Goal: Task Accomplishment & Management: Manage account settings

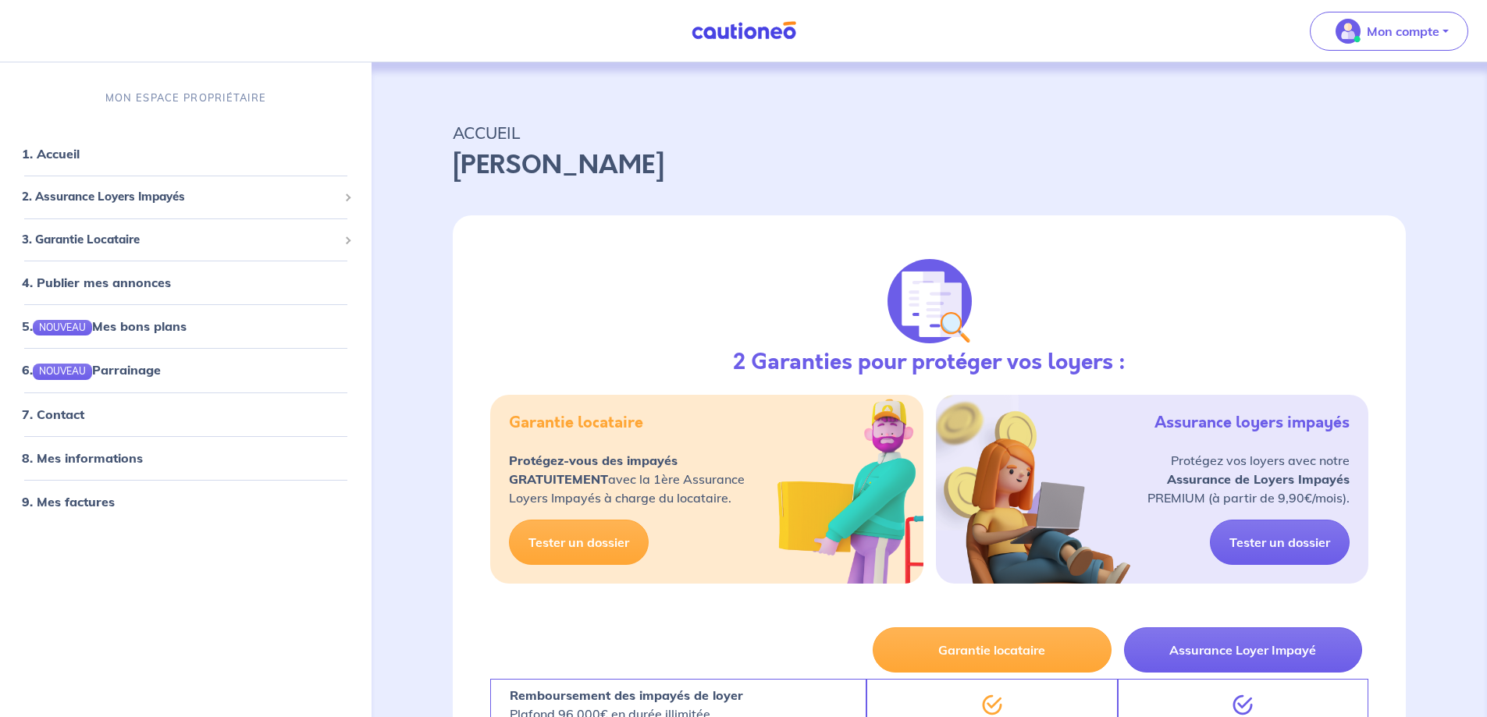
click at [1440, 28] on button "Mon compte" at bounding box center [1389, 31] width 158 height 39
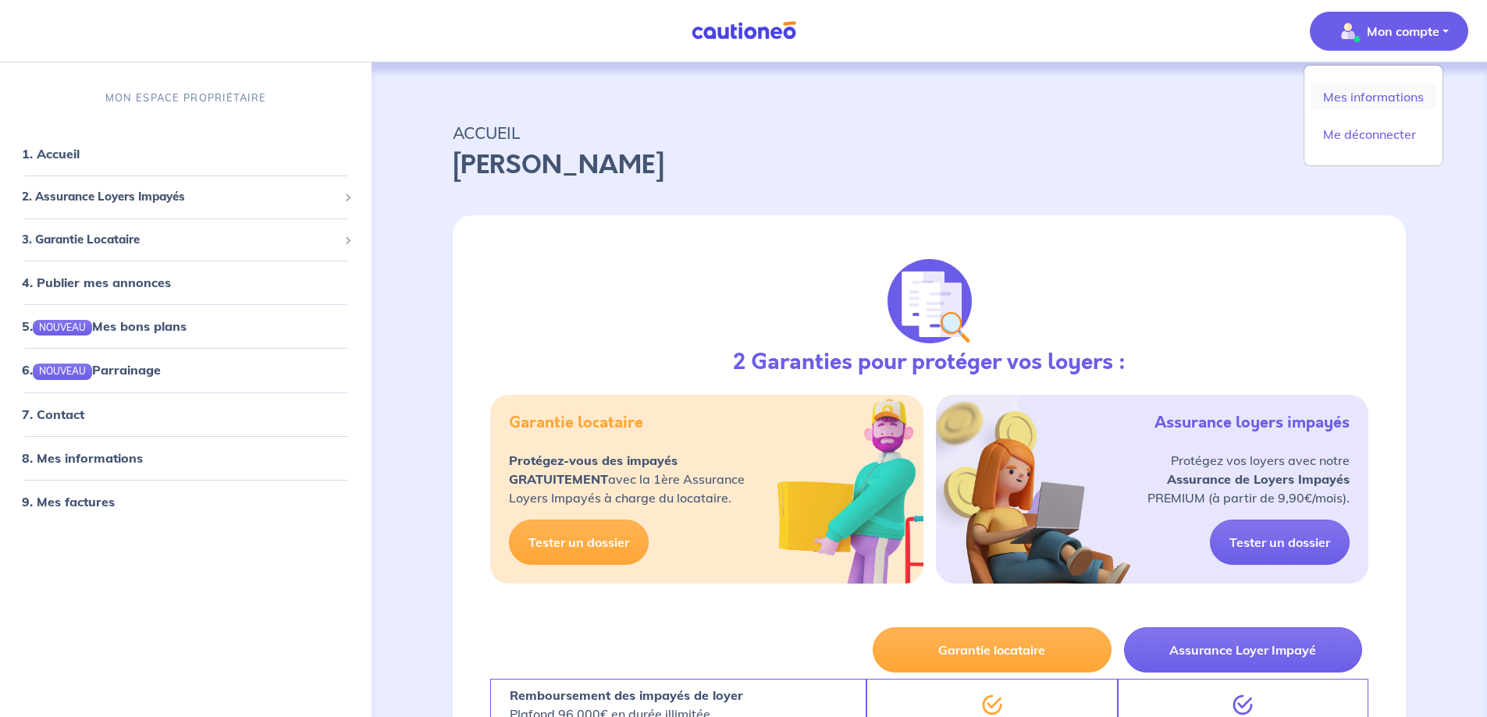
click at [1341, 98] on link "Mes informations" at bounding box center [1374, 96] width 126 height 25
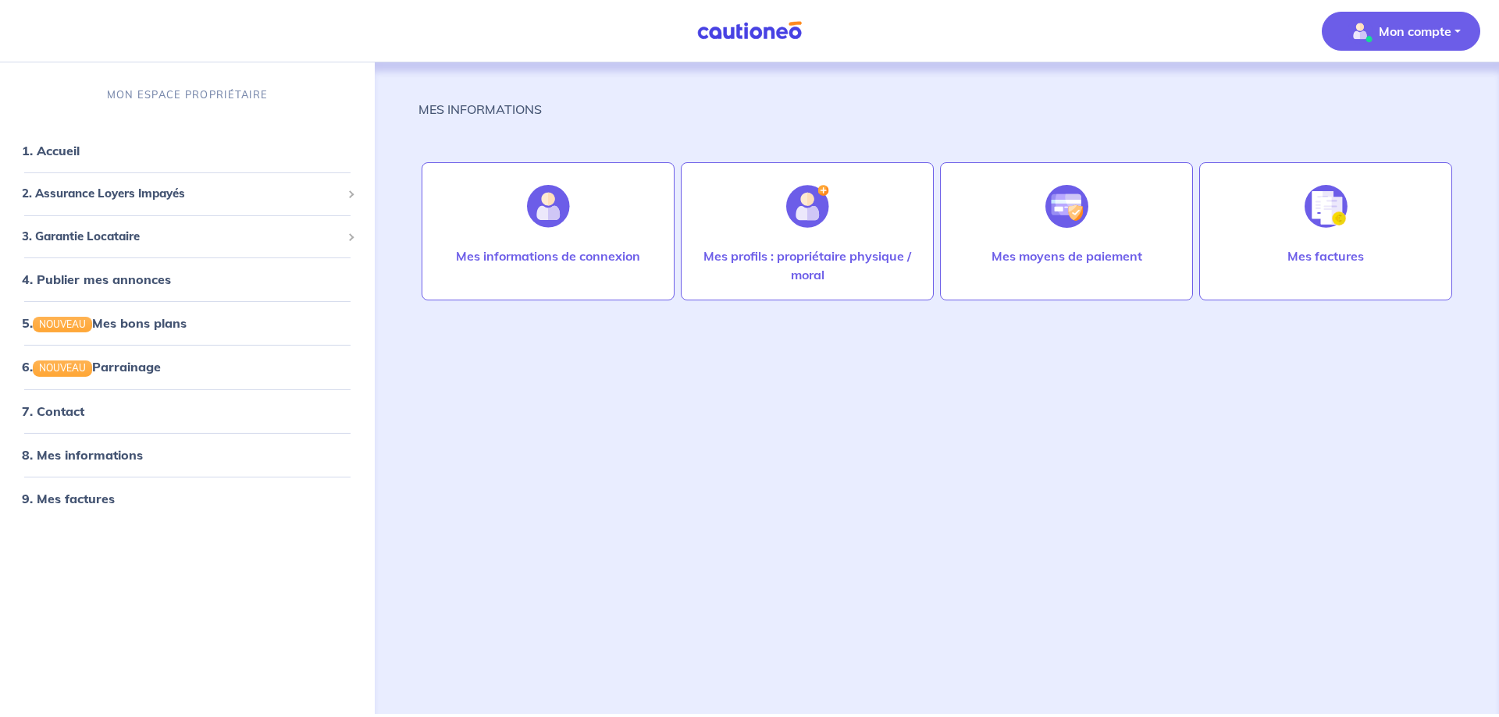
click at [547, 266] on div "Mes informations de connexion" at bounding box center [547, 272] width 209 height 50
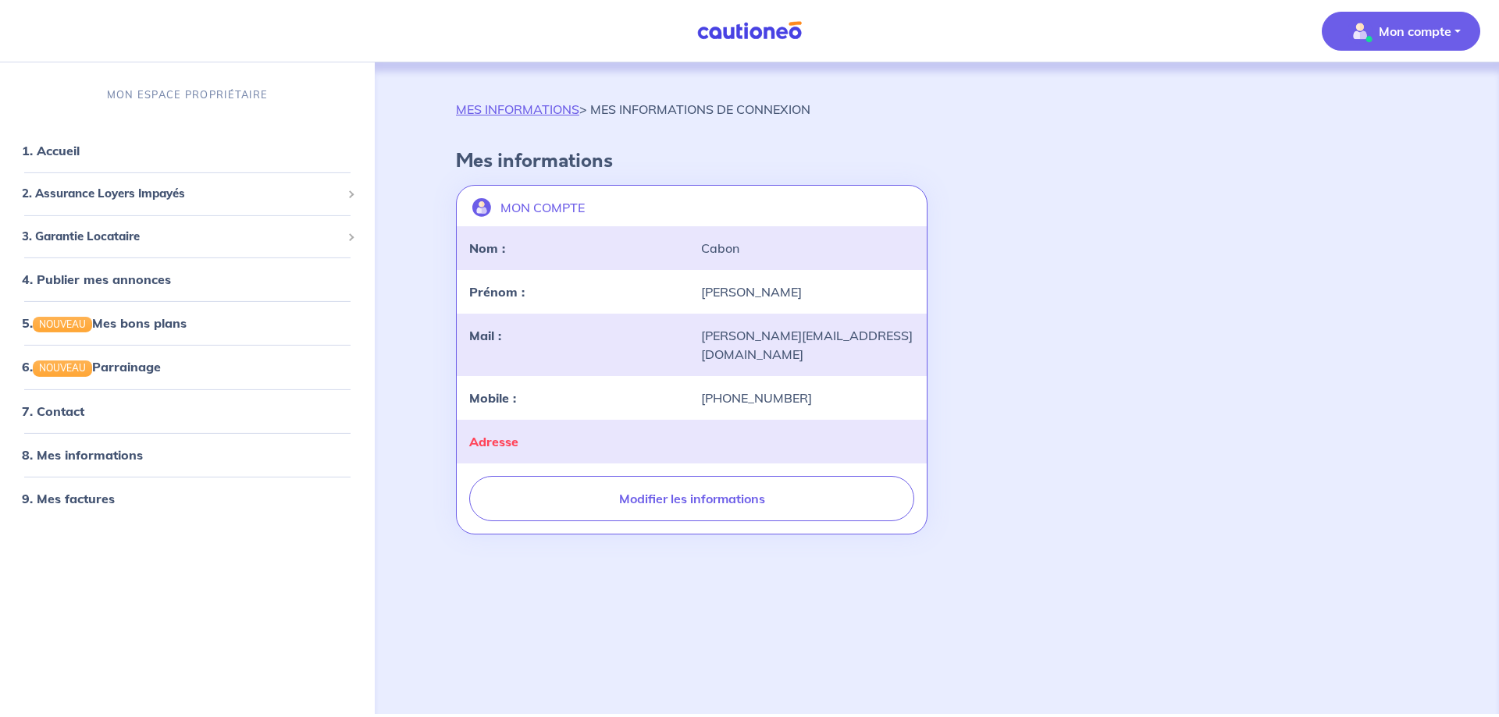
click at [709, 479] on button "Modifier les informations" at bounding box center [691, 498] width 445 height 45
select select "FR"
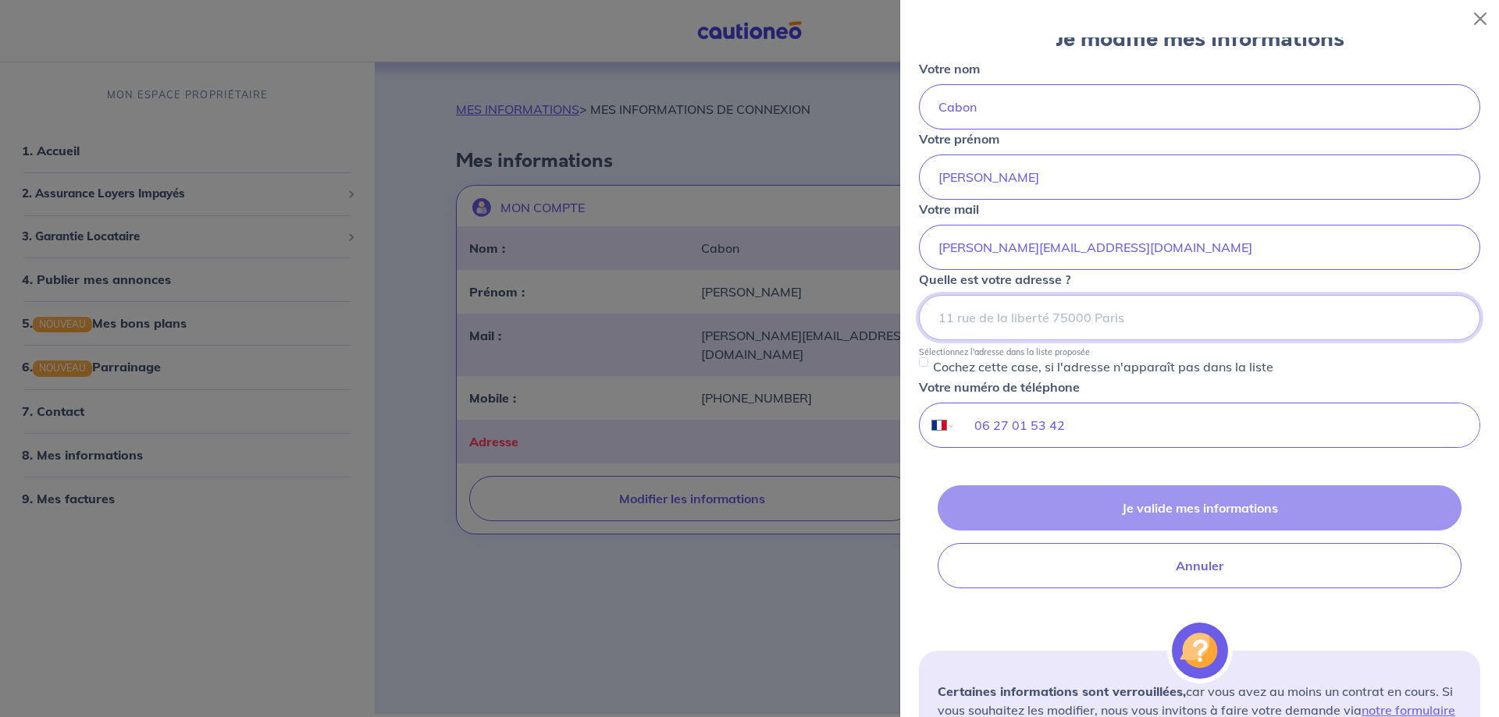
scroll to position [263, 0]
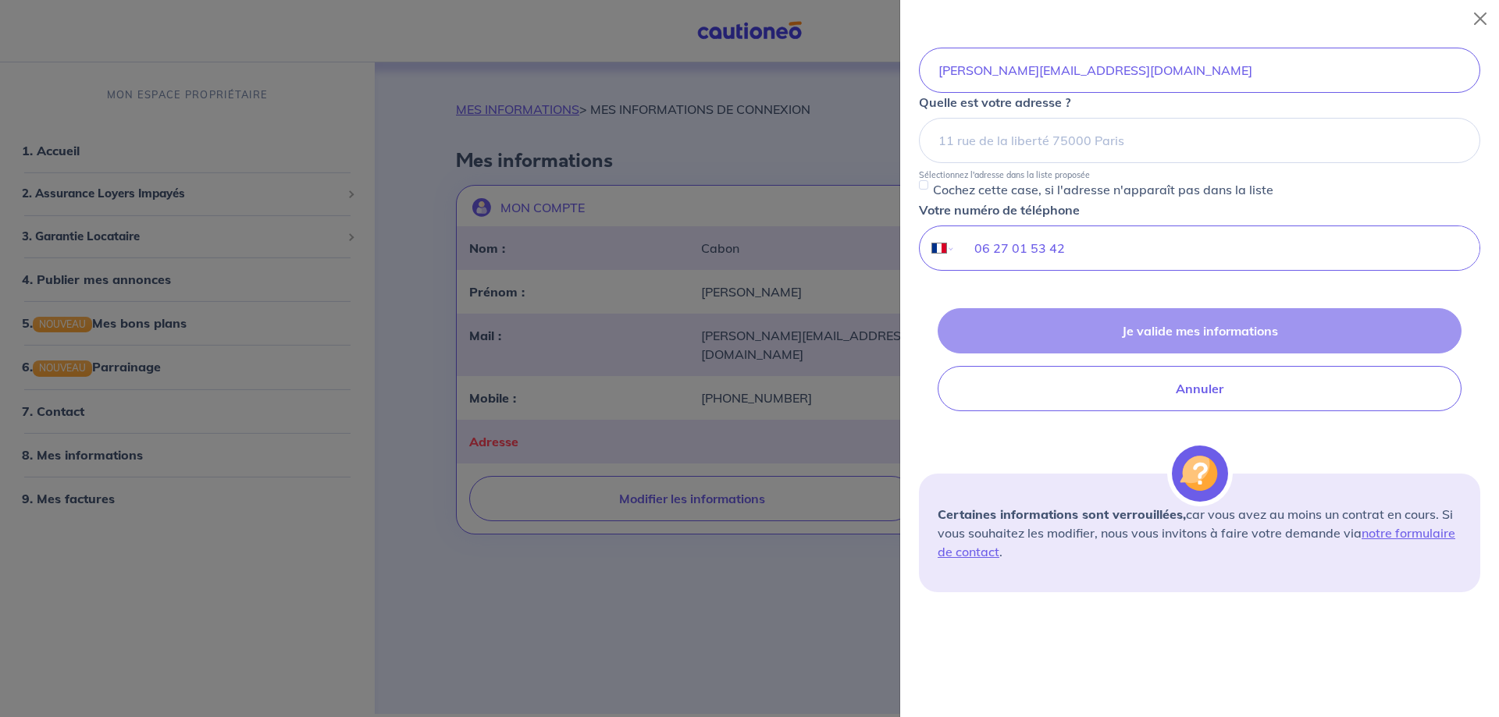
click at [1220, 394] on button "Annuler" at bounding box center [1200, 388] width 524 height 45
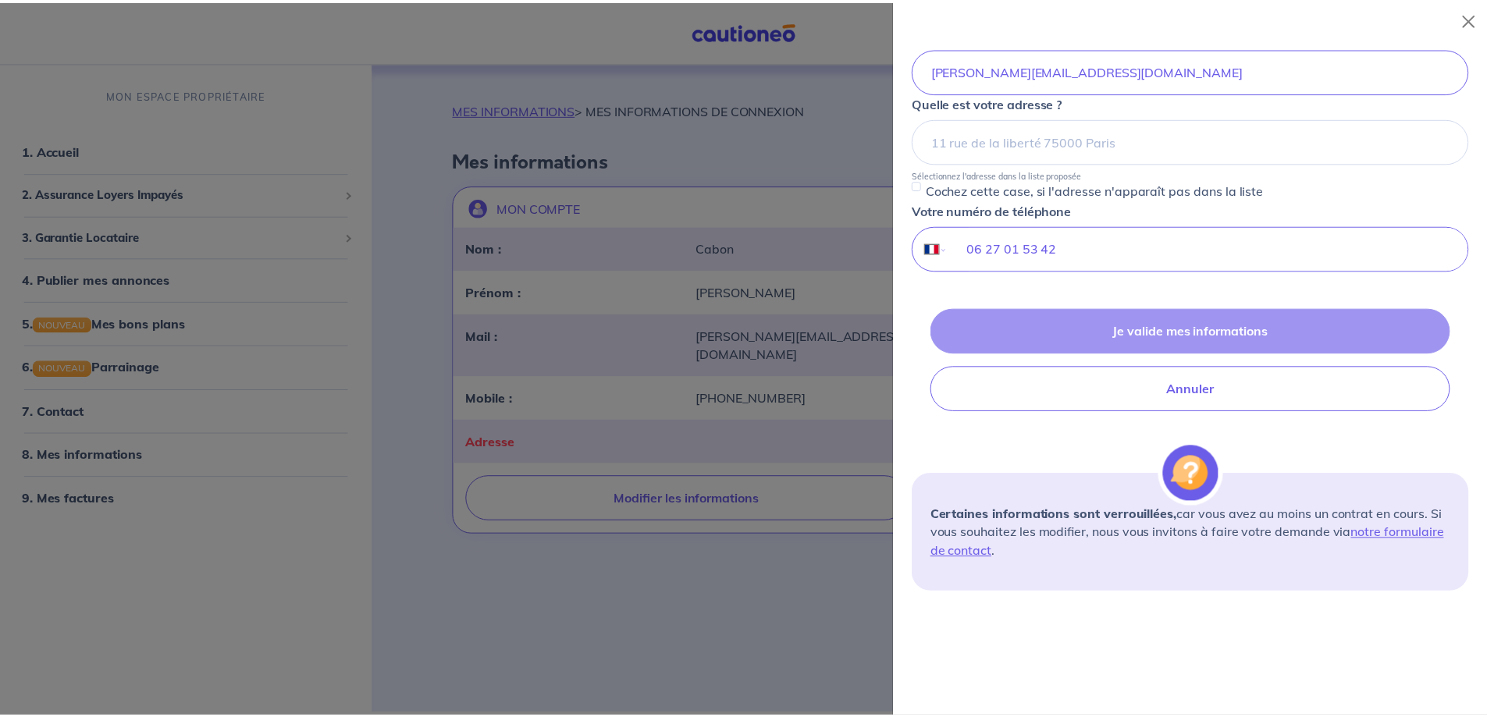
scroll to position [0, 0]
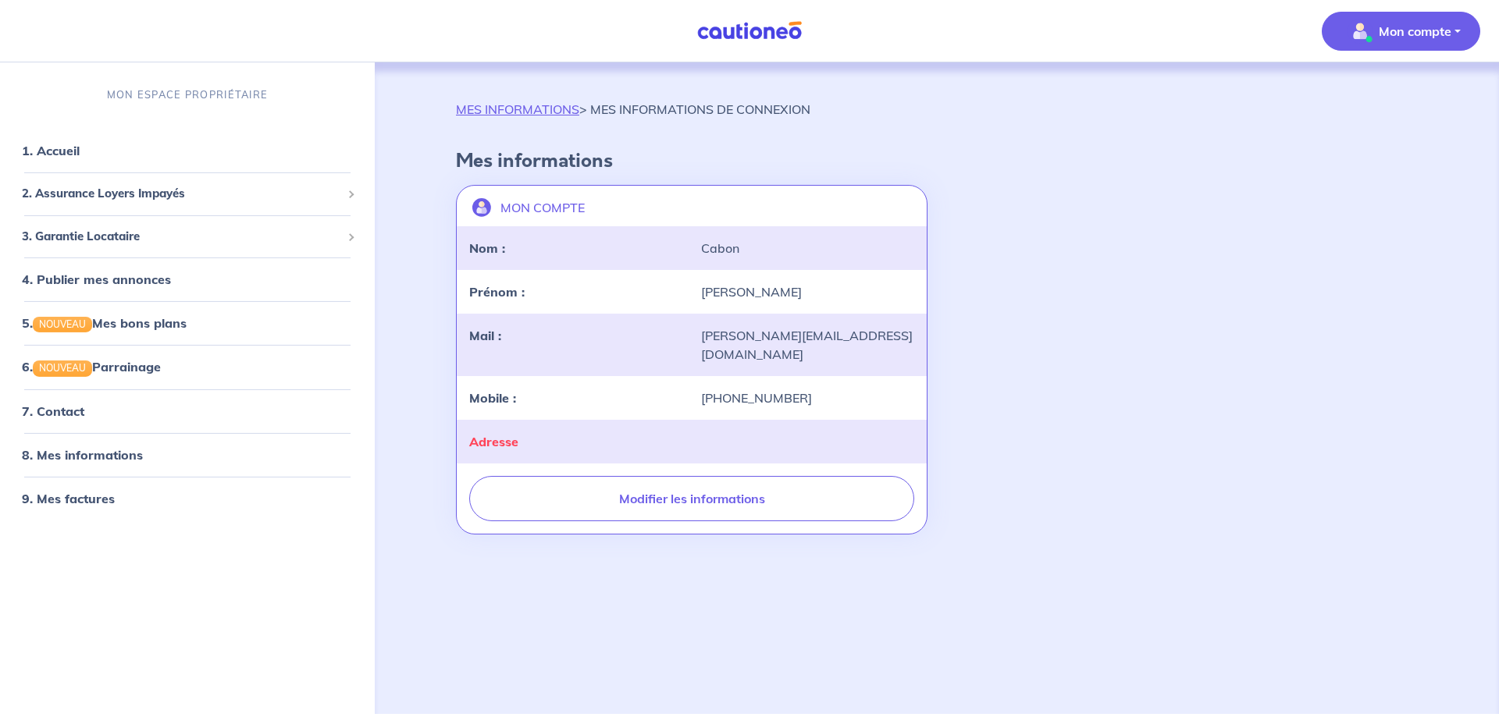
click at [801, 628] on div "MES INFORMATIONS > MES INFORMATIONS DE CONNEXION Mes informations MON COMPTE la…" at bounding box center [936, 369] width 1037 height 614
click at [490, 103] on link "MES INFORMATIONS" at bounding box center [517, 109] width 123 height 16
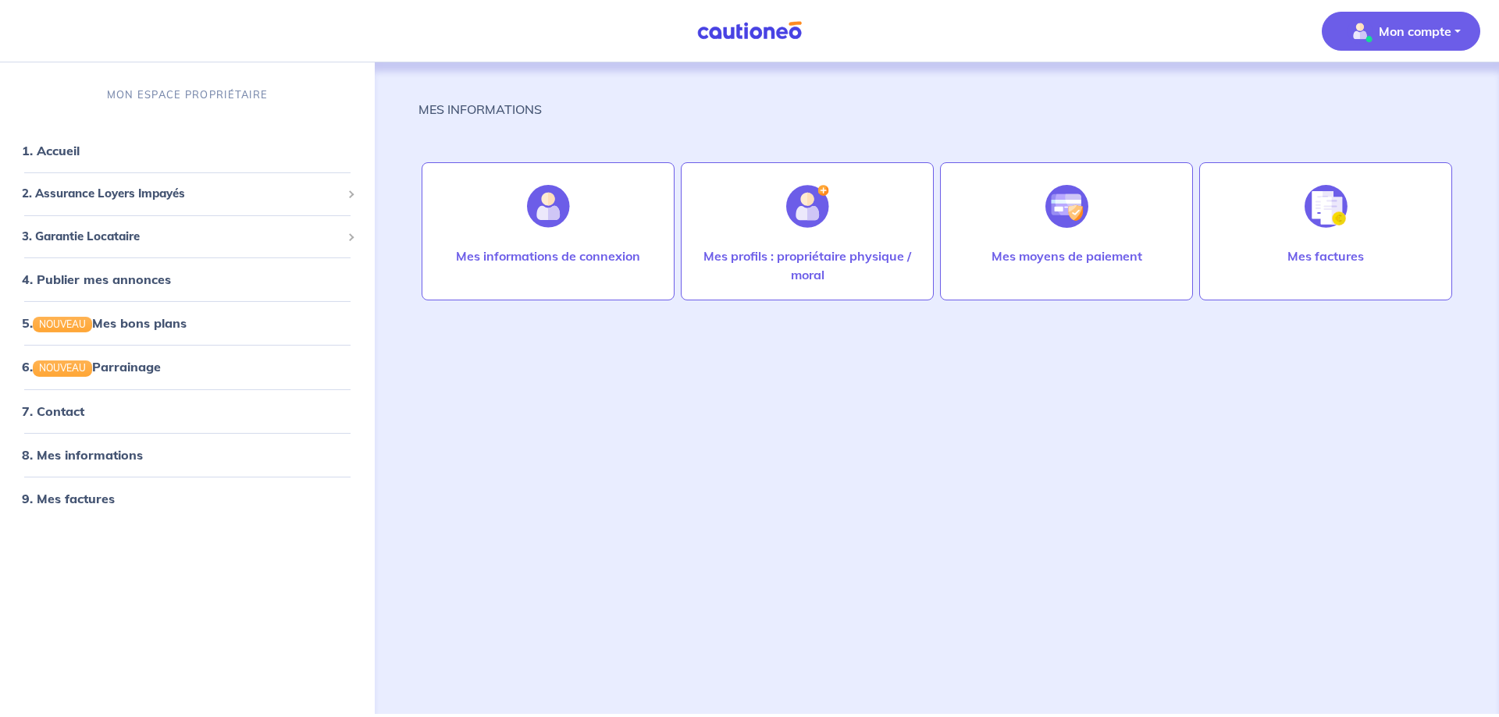
click at [796, 246] on div at bounding box center [808, 206] width 68 height 80
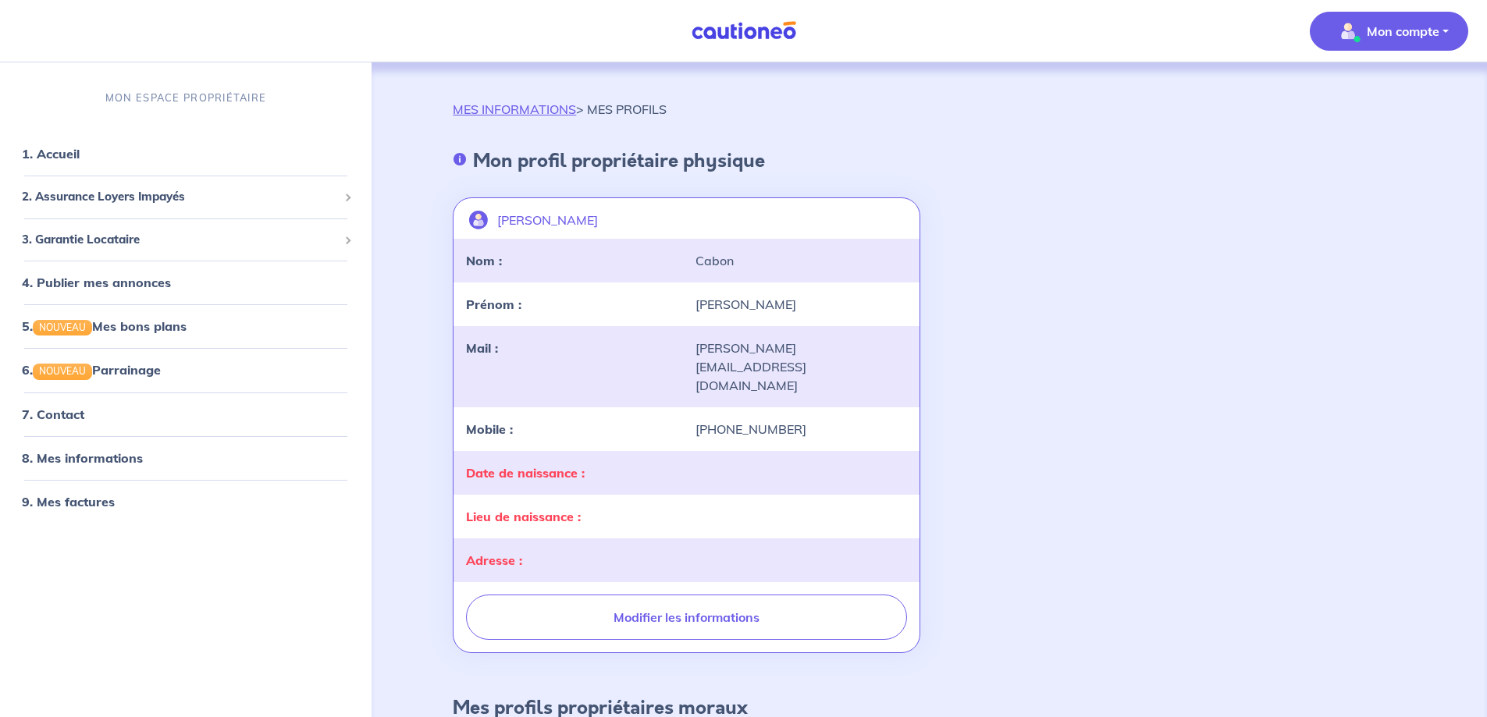
click at [593, 464] on div "Date de naissance :" at bounding box center [572, 473] width 230 height 19
click at [69, 154] on link "1. Accueil" at bounding box center [51, 154] width 58 height 16
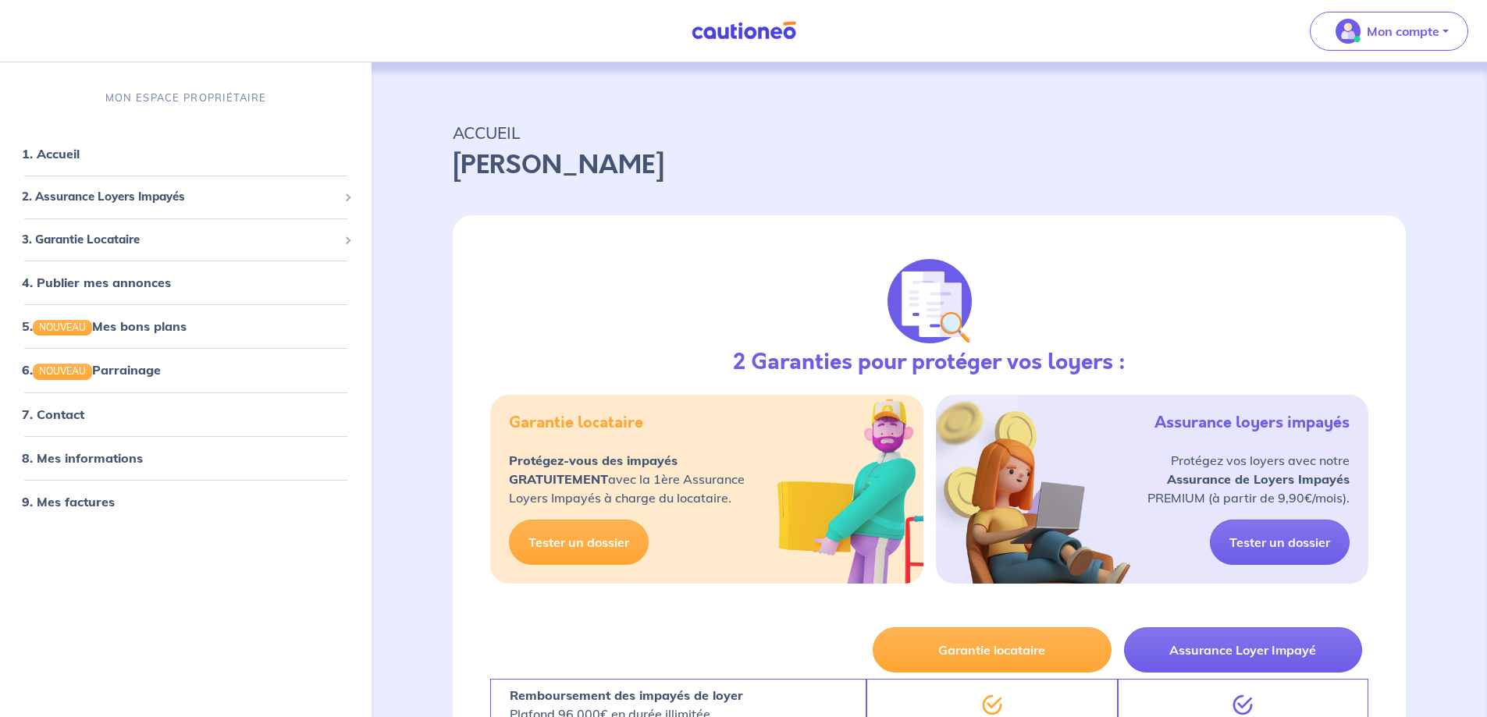
click at [1399, 33] on p "Mon compte" at bounding box center [1403, 31] width 73 height 19
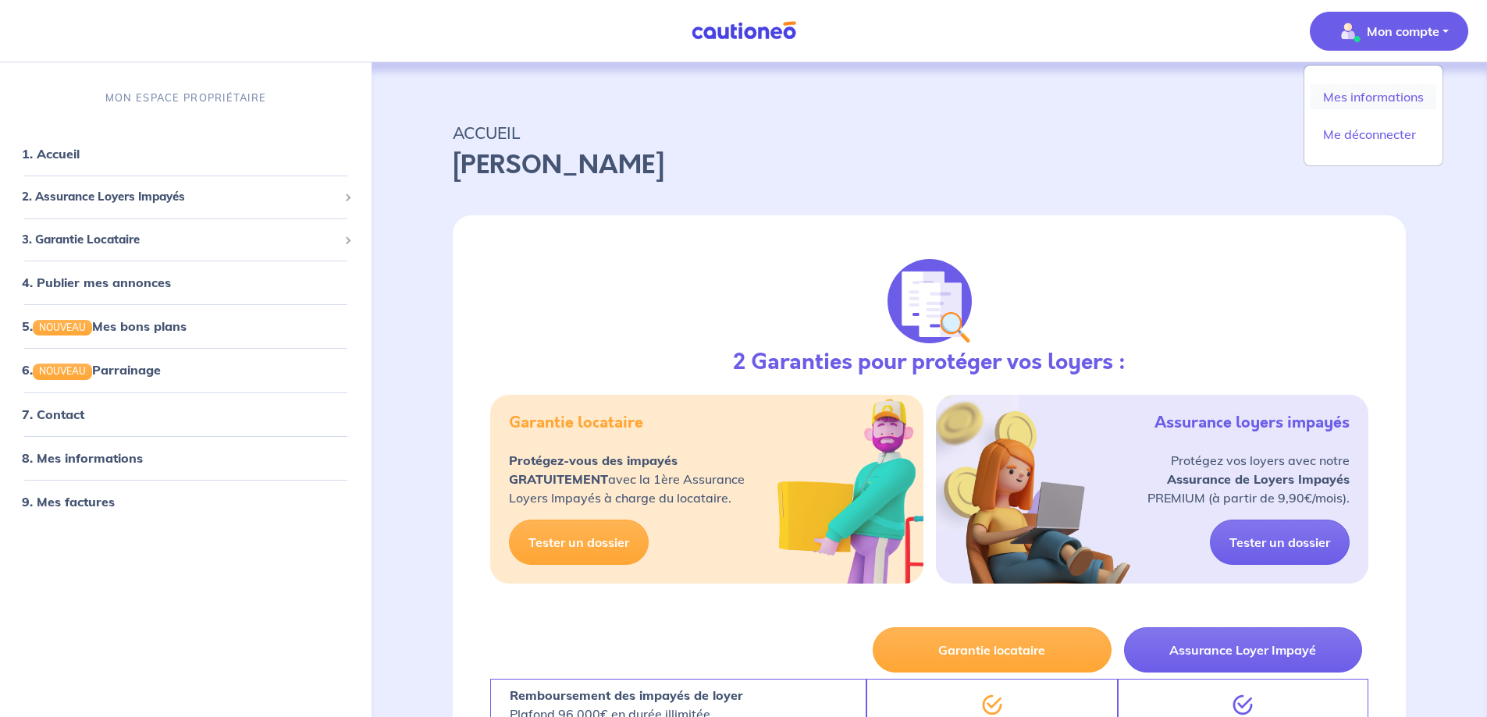
click at [1382, 94] on link "Mes informations" at bounding box center [1374, 96] width 126 height 25
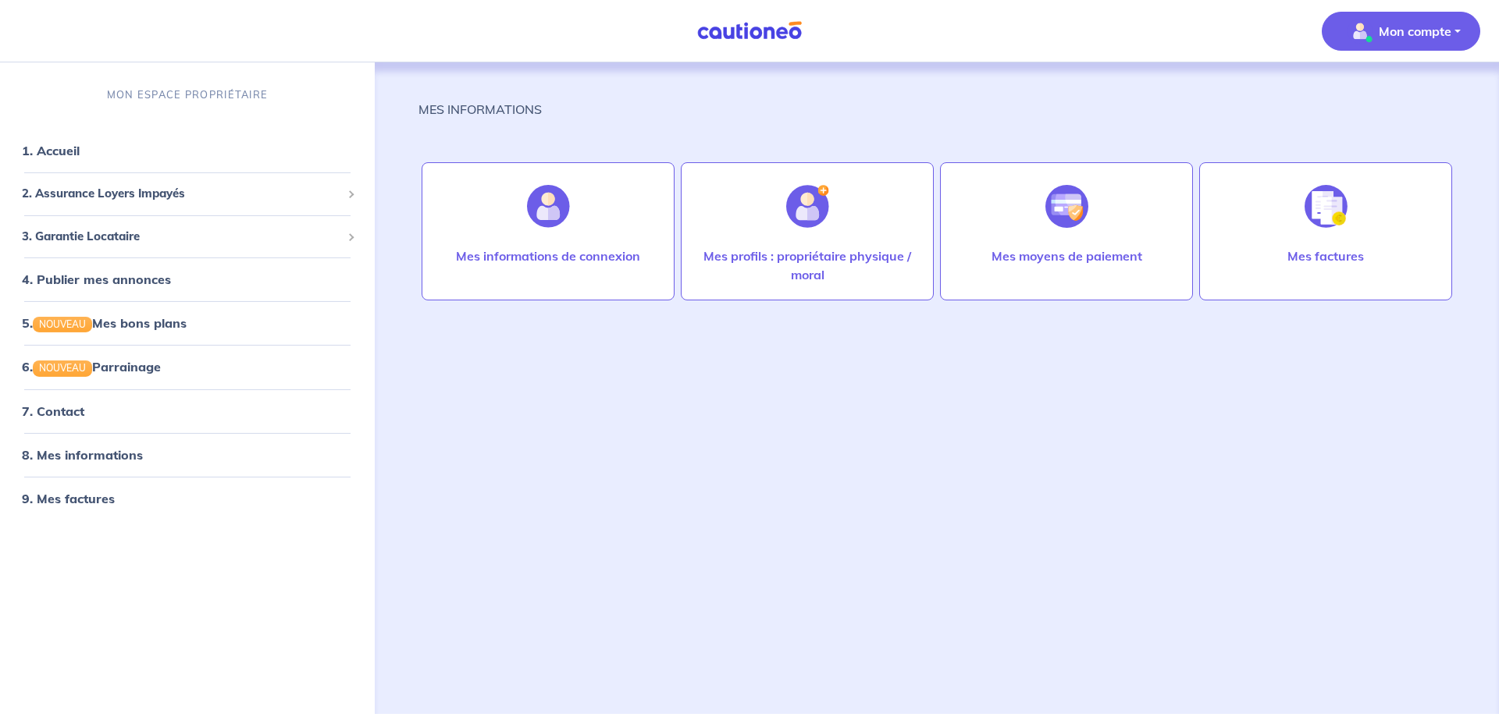
click at [508, 247] on p "Mes informations de connexion" at bounding box center [548, 256] width 184 height 19
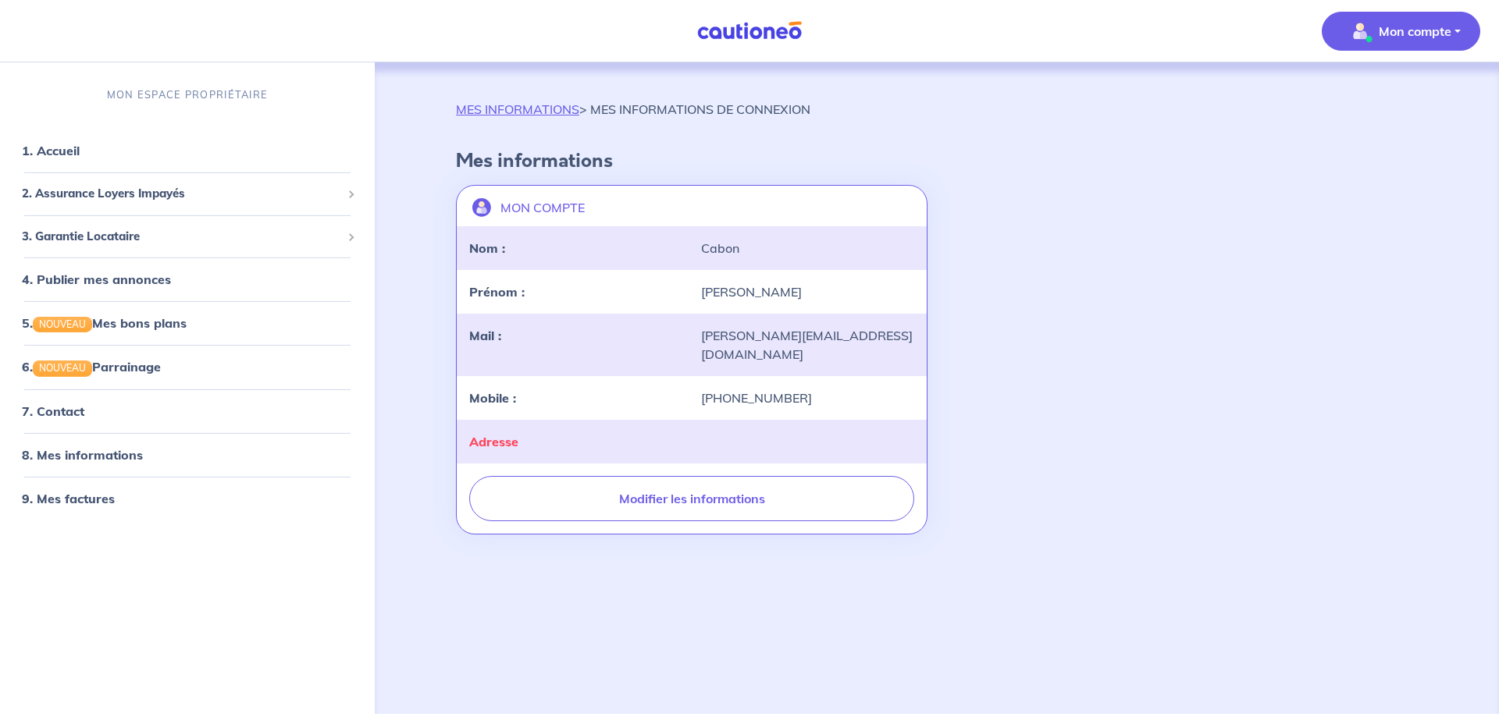
click at [80, 458] on link "8. Mes informations" at bounding box center [82, 455] width 121 height 16
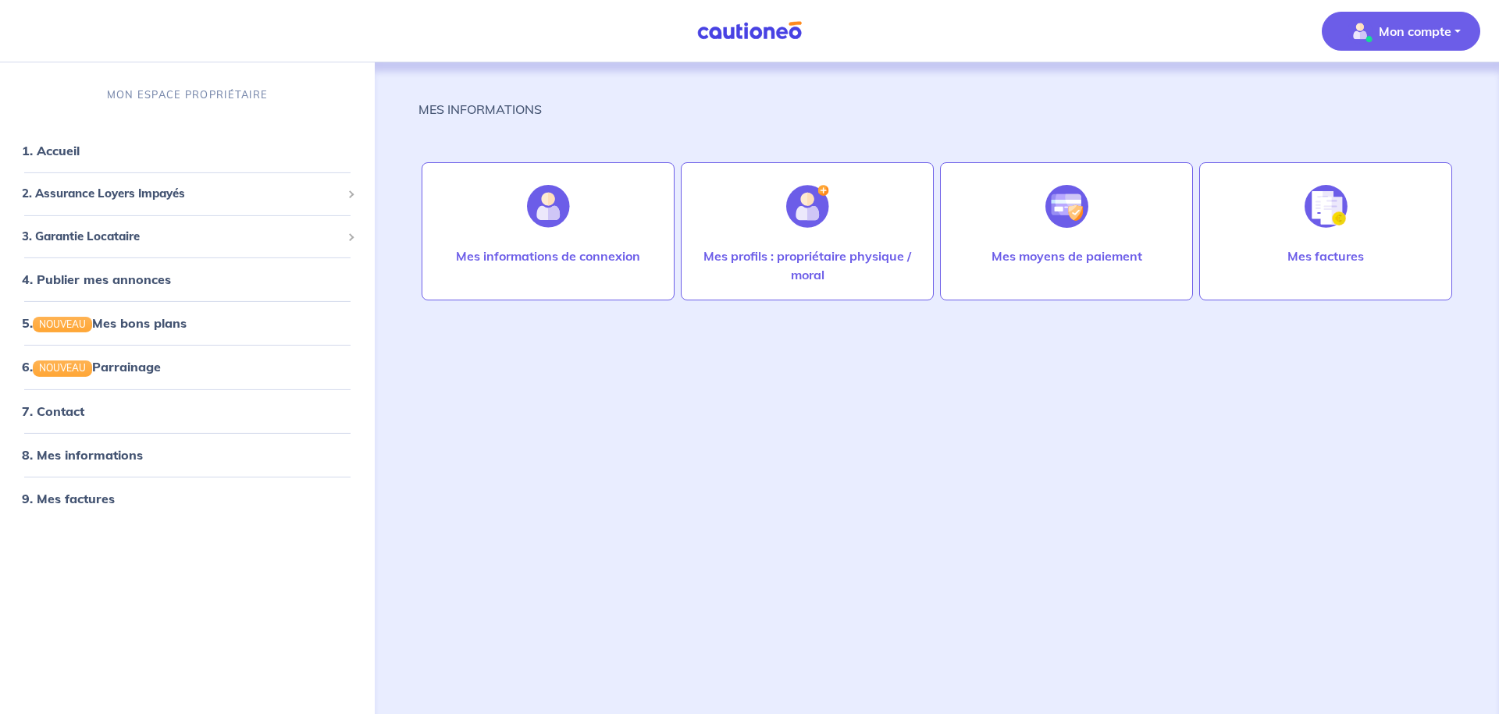
click at [53, 158] on link "1. Accueil" at bounding box center [51, 151] width 58 height 16
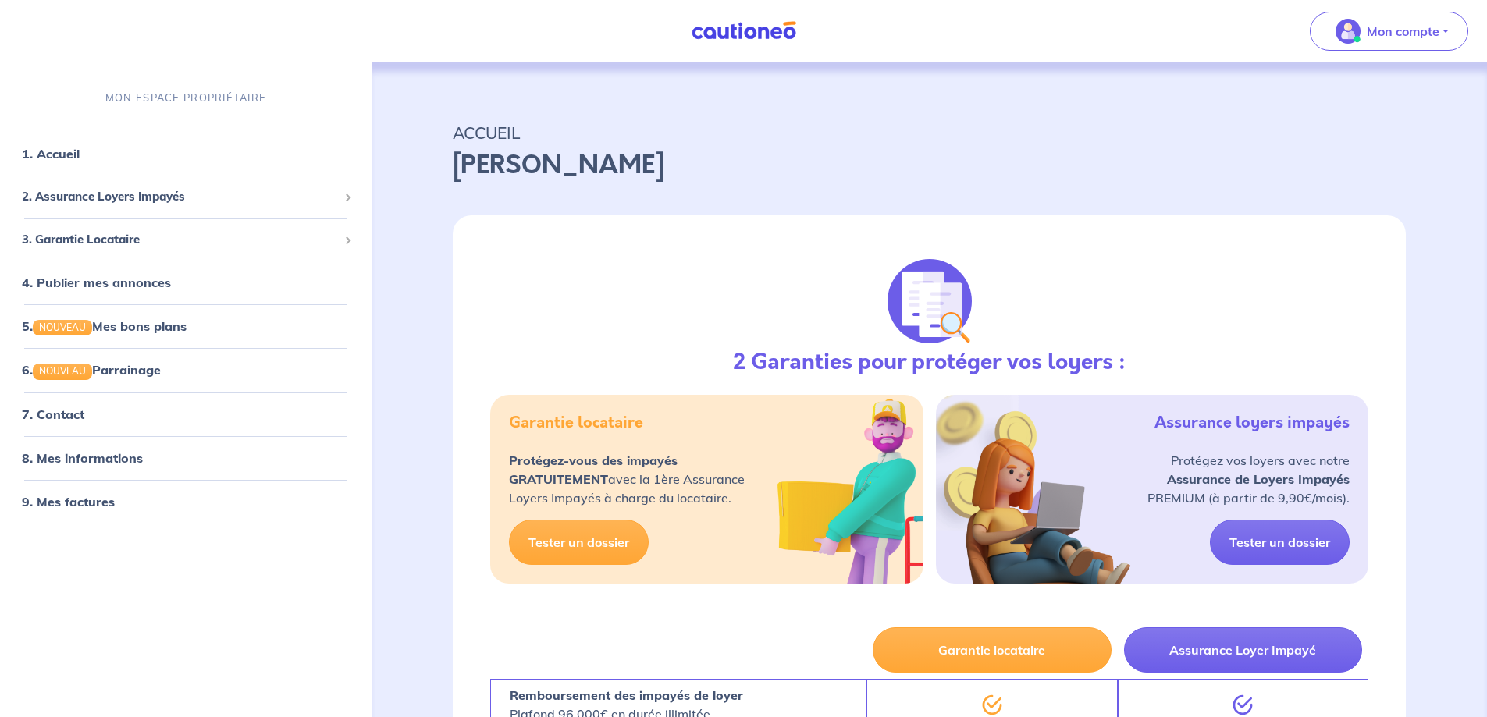
click at [1436, 27] on p "Mon compte" at bounding box center [1403, 31] width 73 height 19
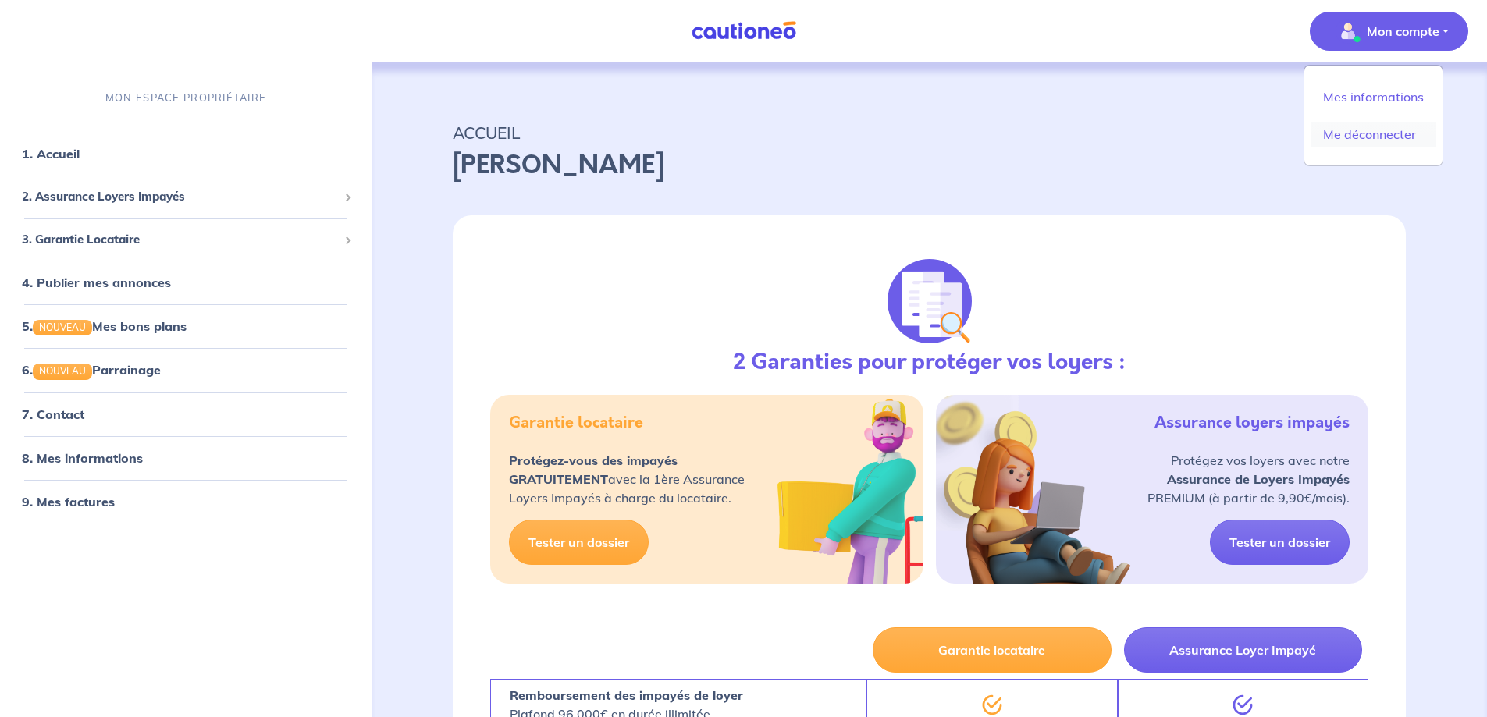
click at [1366, 137] on link "Me déconnecter" at bounding box center [1374, 134] width 126 height 25
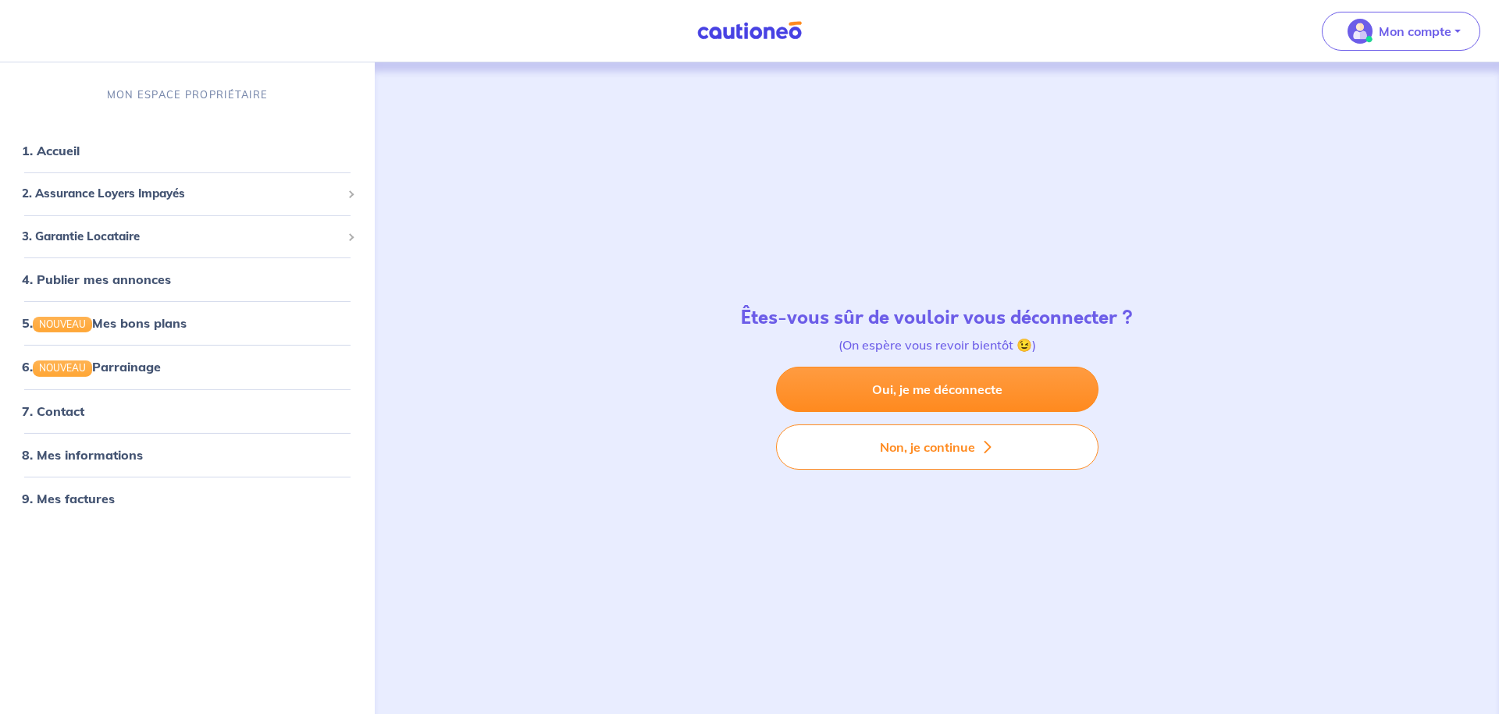
click at [938, 404] on link "Oui, je me déconnecte" at bounding box center [937, 389] width 322 height 45
